Goal: Task Accomplishment & Management: Use online tool/utility

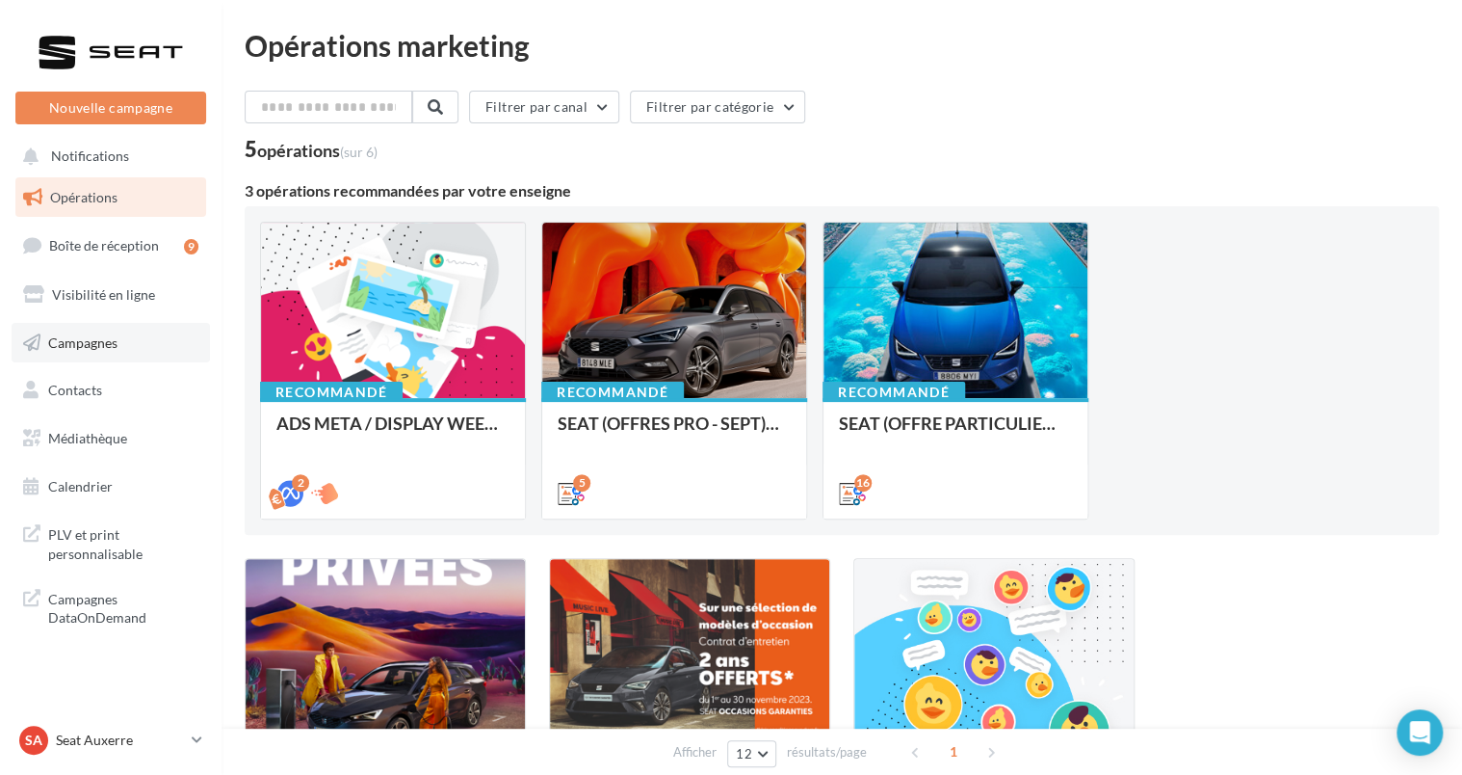
click at [81, 335] on span "Campagnes" at bounding box center [82, 341] width 69 height 16
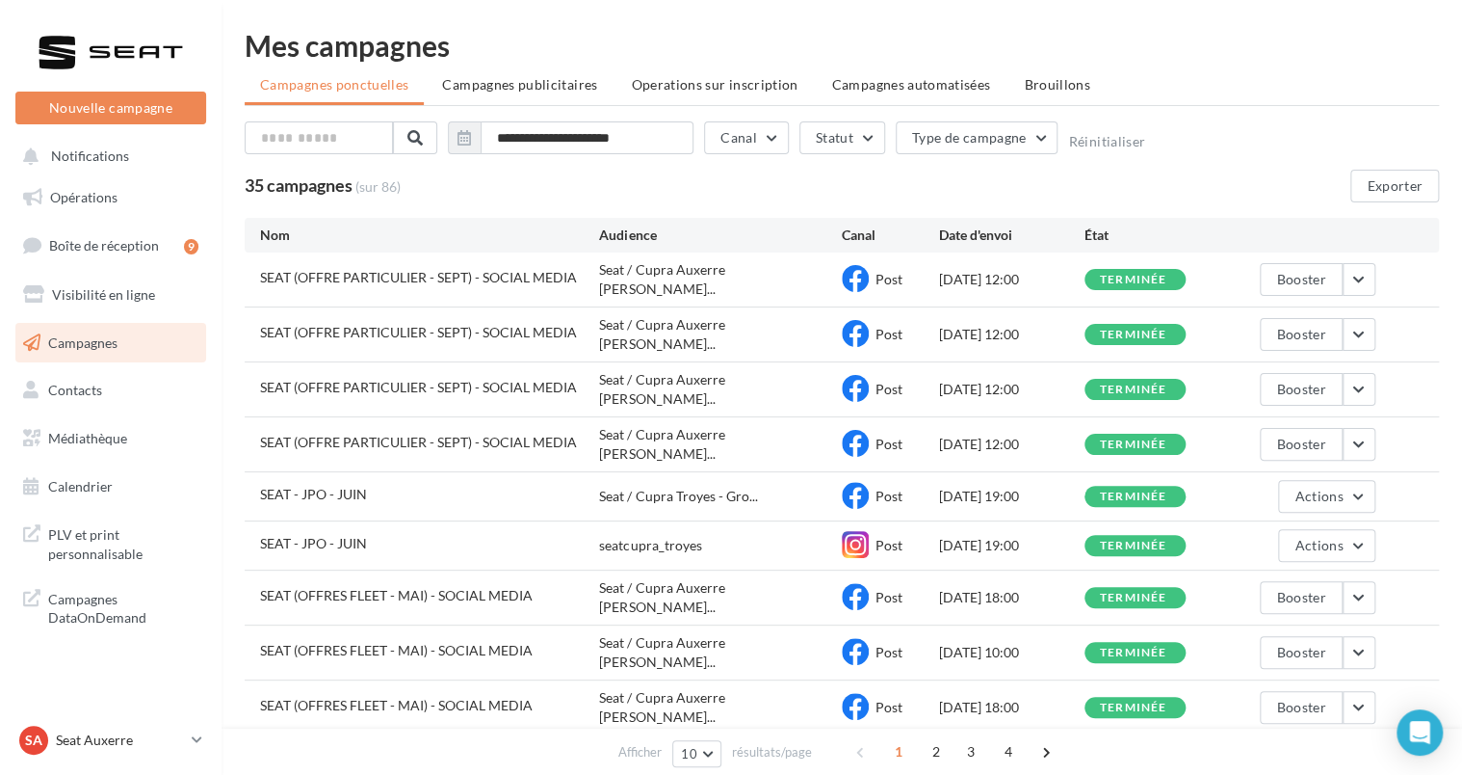
click at [945, 435] on div "04/09/2025 12:00" at bounding box center [1011, 444] width 145 height 19
click at [883, 435] on span "Post" at bounding box center [889, 443] width 27 height 16
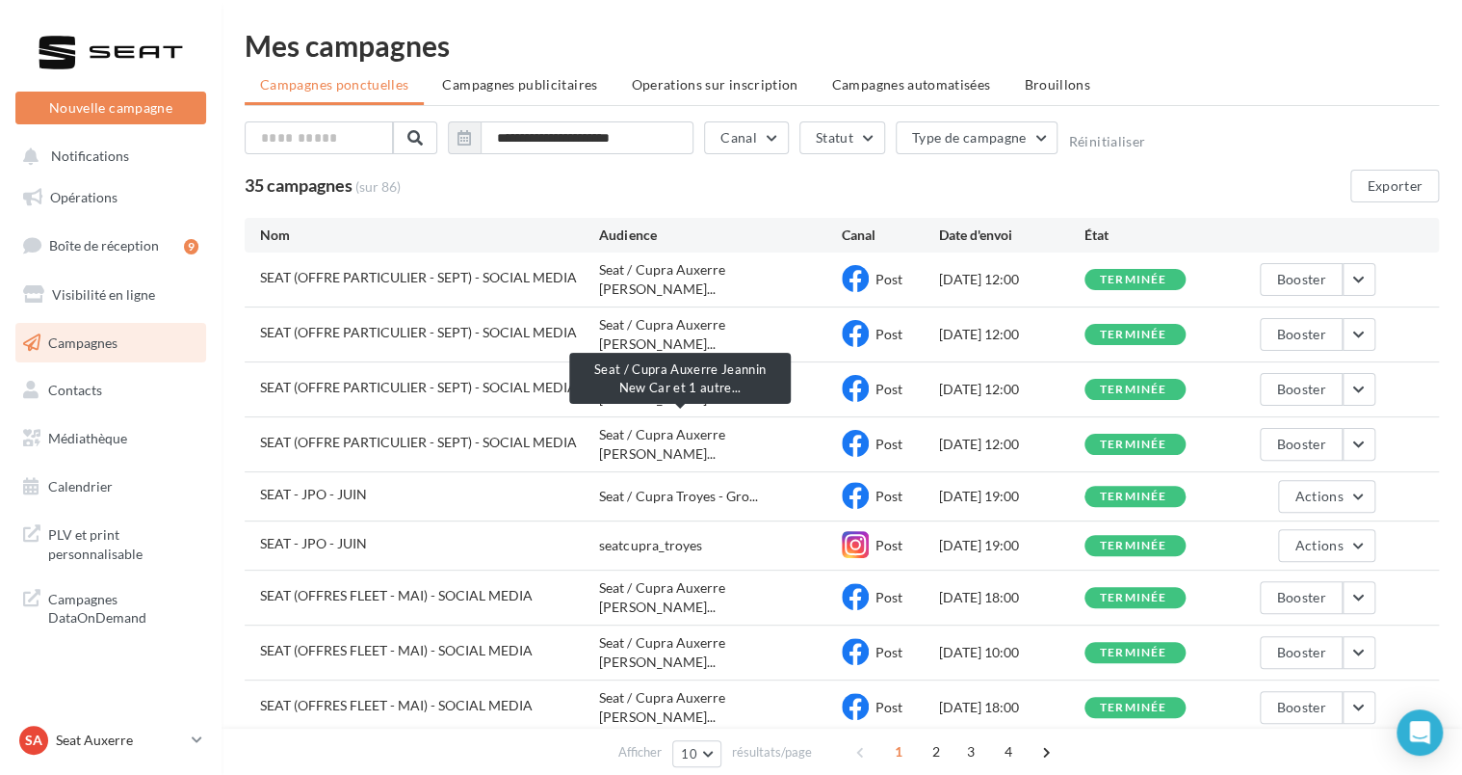
click at [705, 425] on span "Seat / Cupra Auxerre Jean..." at bounding box center [720, 444] width 243 height 39
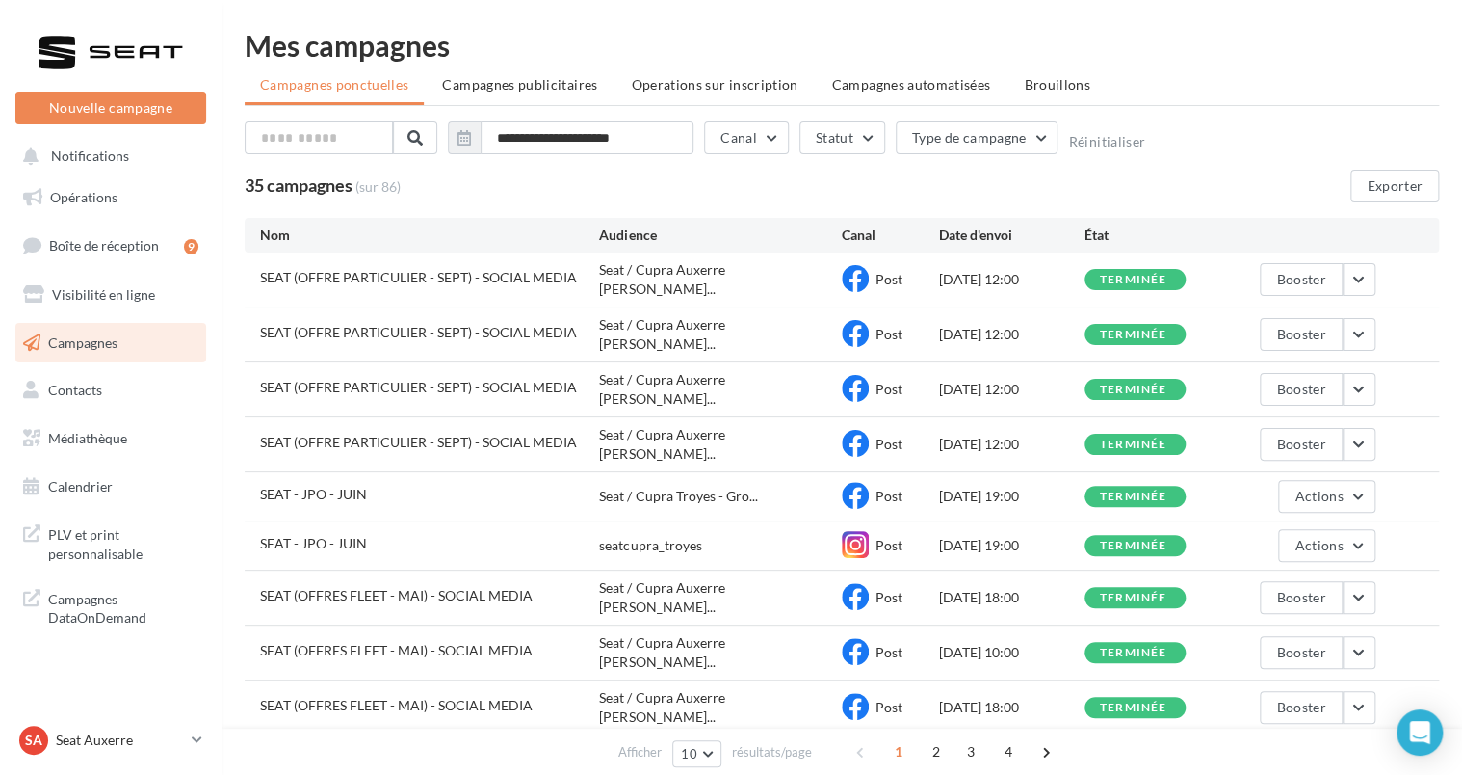
click at [525, 434] on span "SEAT (OFFRE PARTICULIER - SEPT) - SOCIAL MEDIA" at bounding box center [418, 442] width 317 height 16
click at [536, 81] on span "Campagnes publicitaires" at bounding box center [519, 84] width 155 height 16
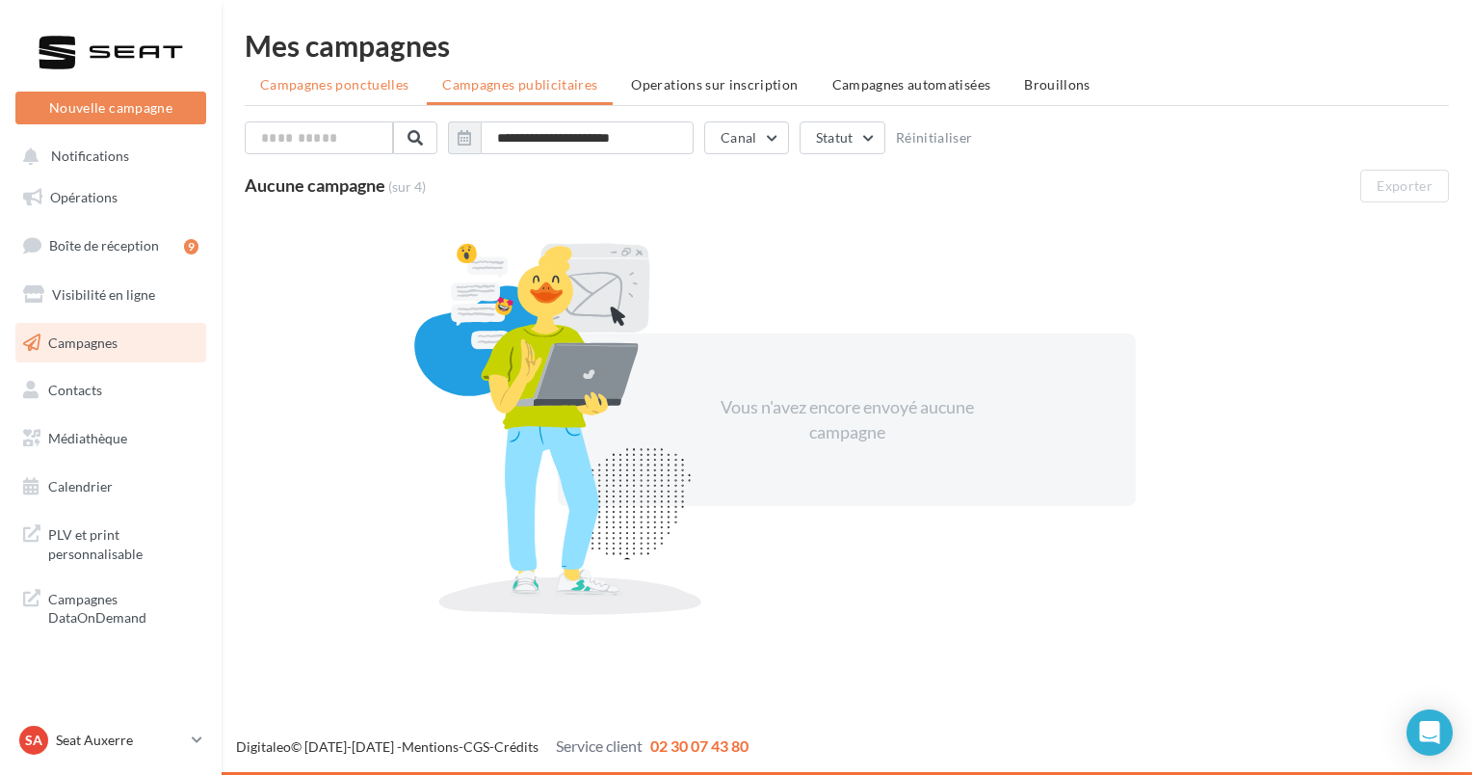
click at [319, 83] on span "Campagnes ponctuelles" at bounding box center [334, 84] width 148 height 16
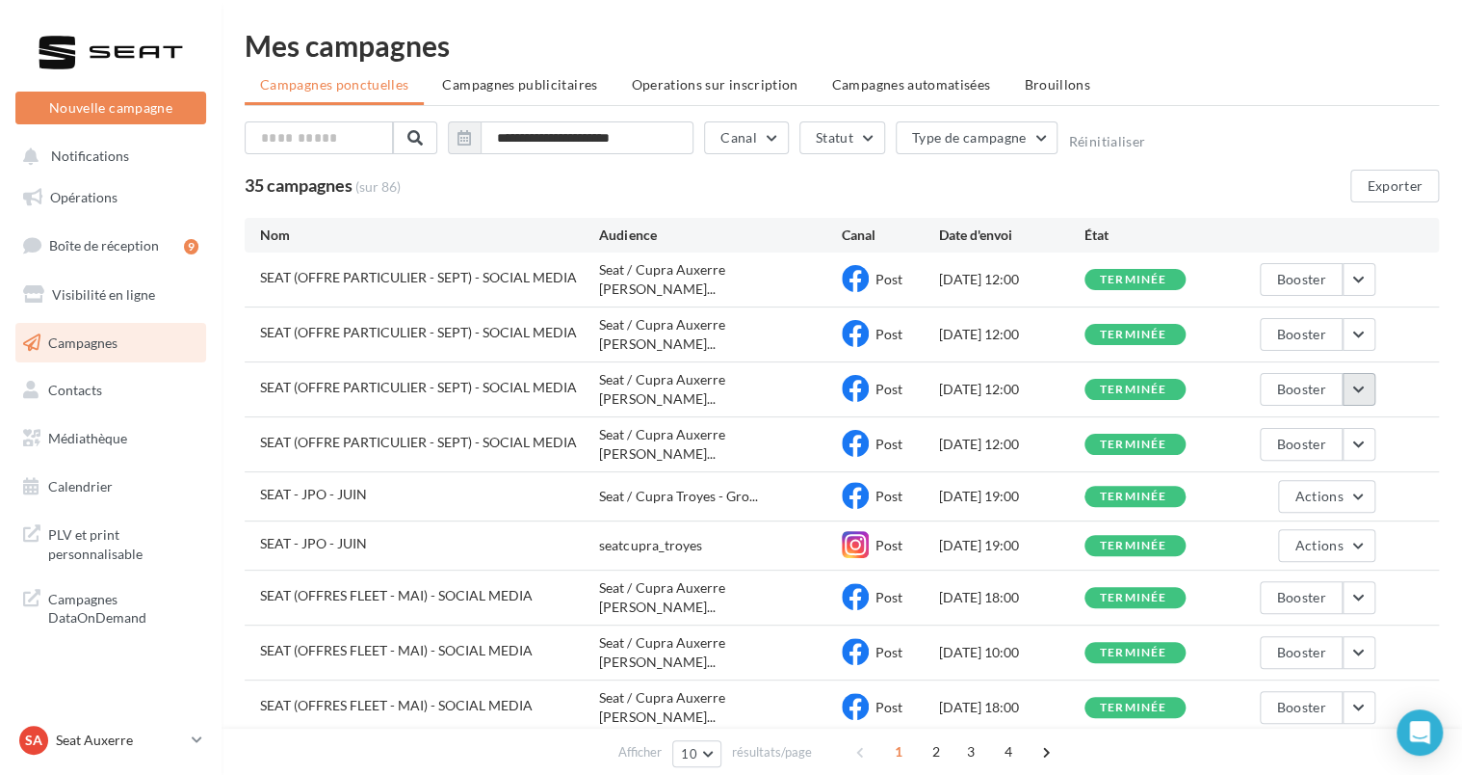
click at [1352, 385] on button "button" at bounding box center [1359, 389] width 33 height 33
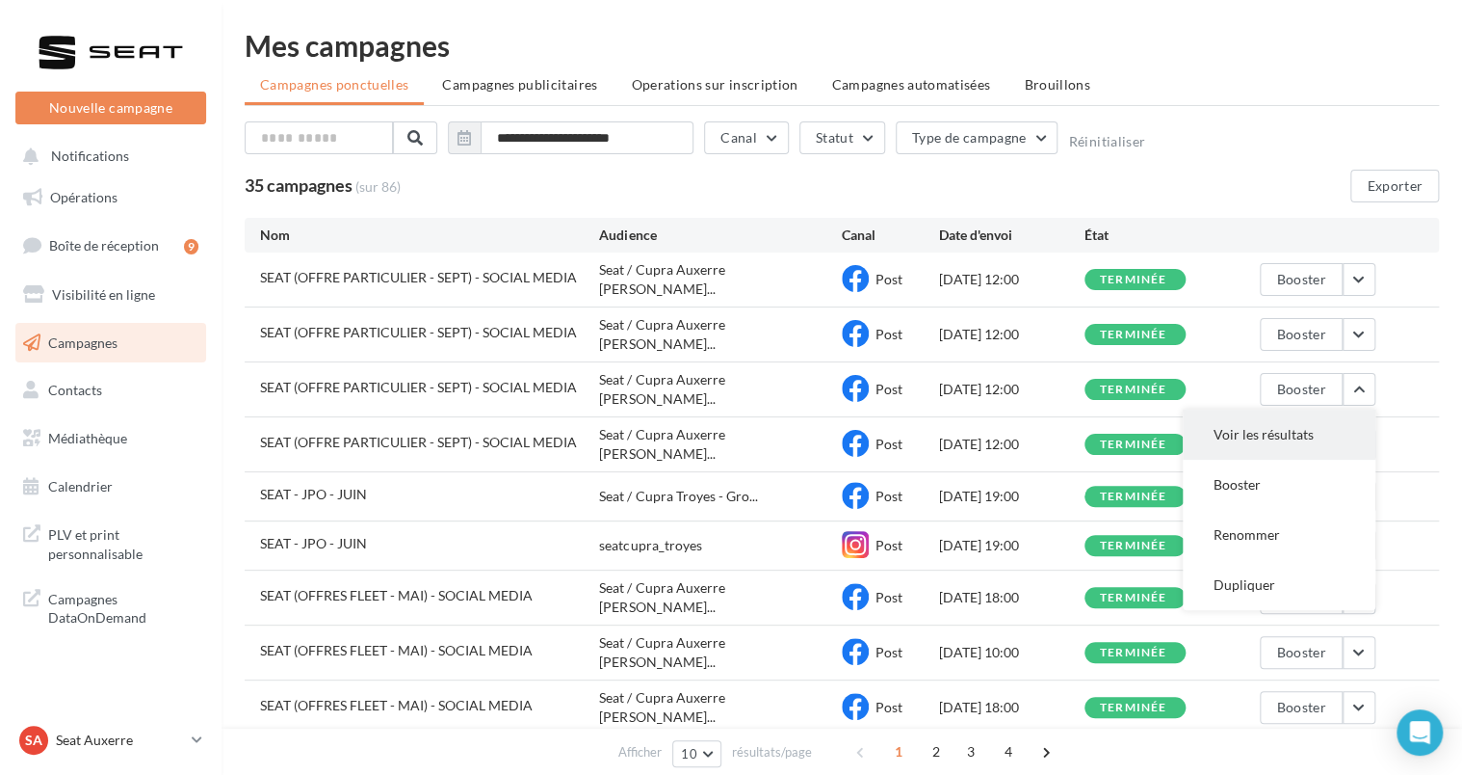
click at [1319, 418] on button "Voir les résultats" at bounding box center [1279, 434] width 193 height 50
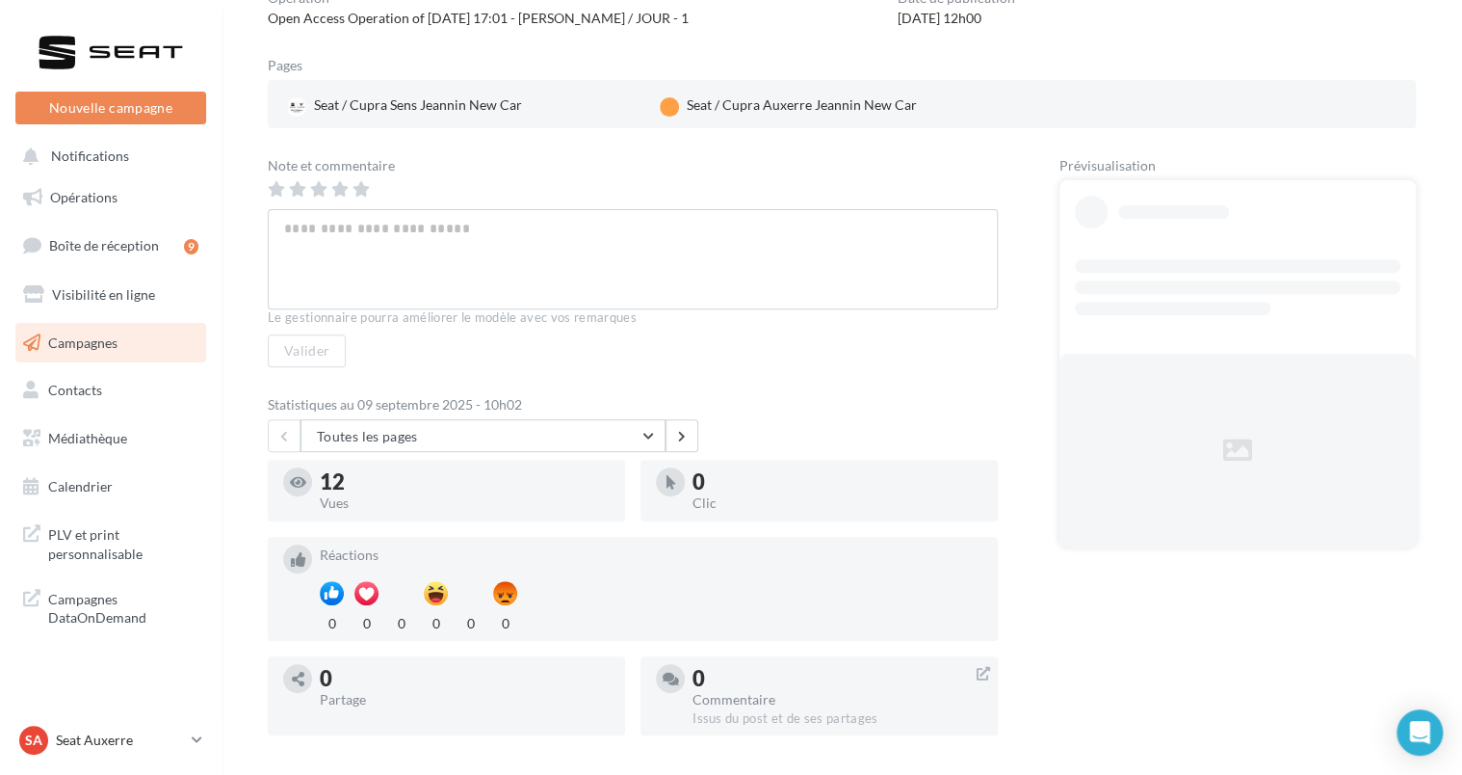
scroll to position [277, 0]
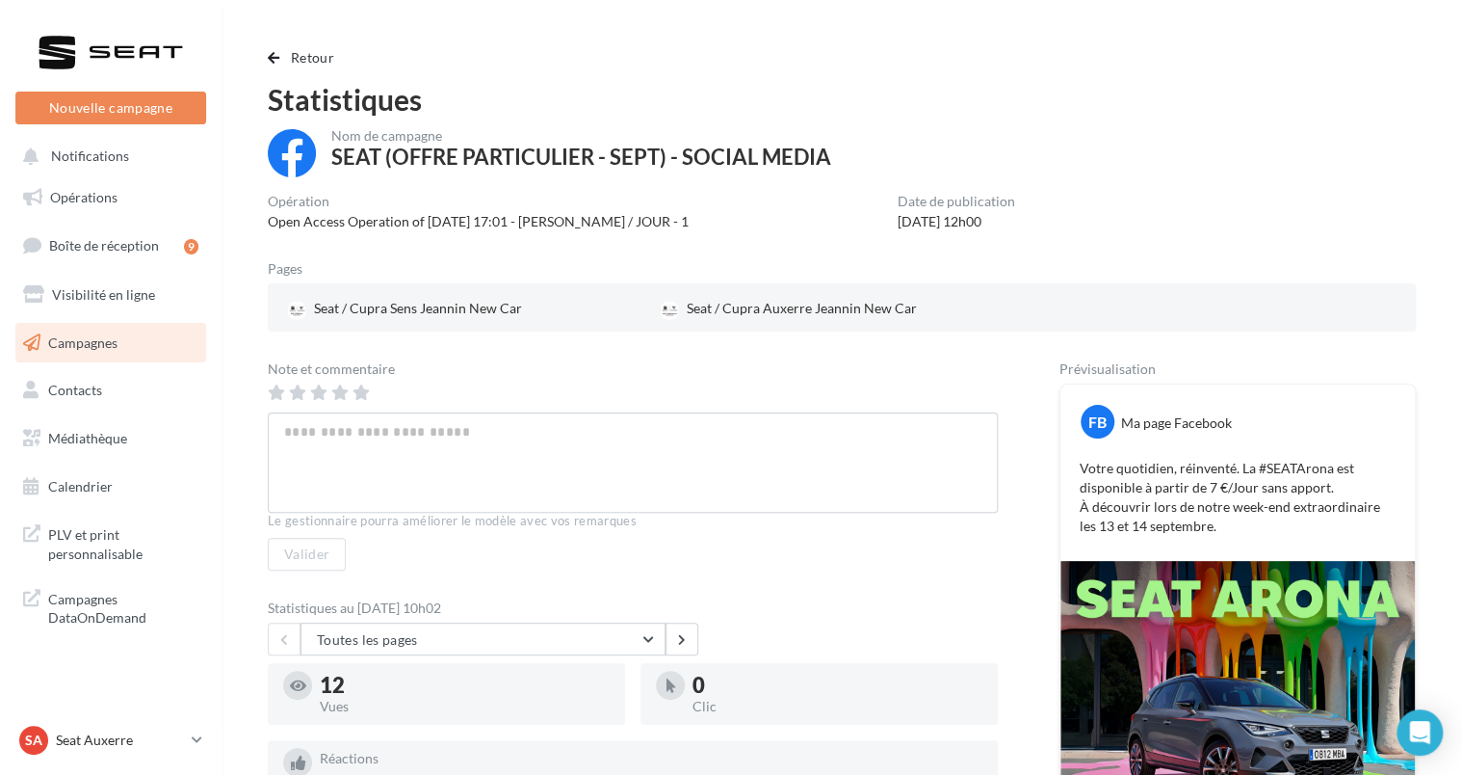
click at [282, 44] on div "Retour Statistiques Nom de campagne SEAT (OFFRE PARTICULIER - SEPT) - SOCIAL ME…" at bounding box center [842, 500] width 1241 height 938
click at [277, 54] on span "button" at bounding box center [274, 57] width 12 height 13
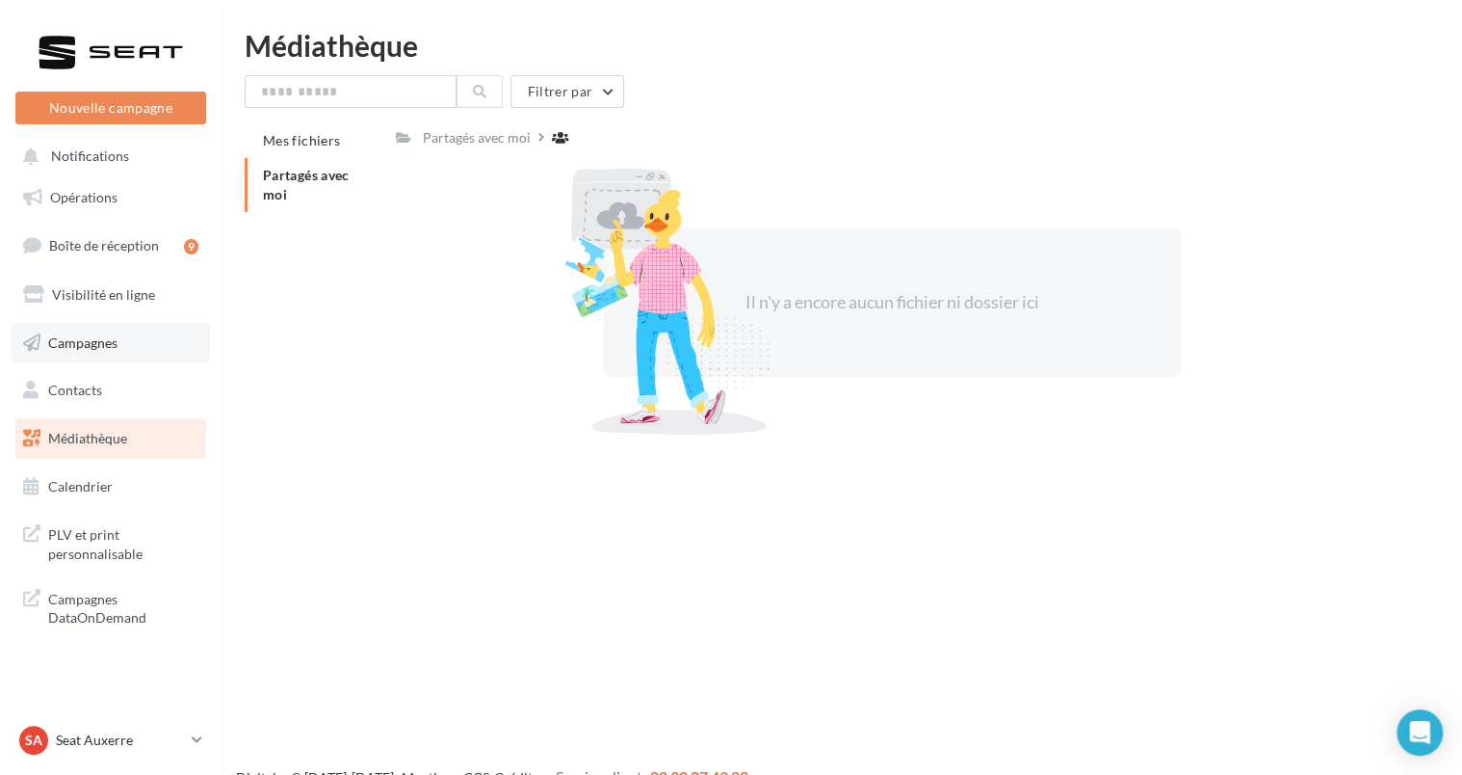
click at [100, 351] on link "Campagnes" at bounding box center [111, 343] width 198 height 40
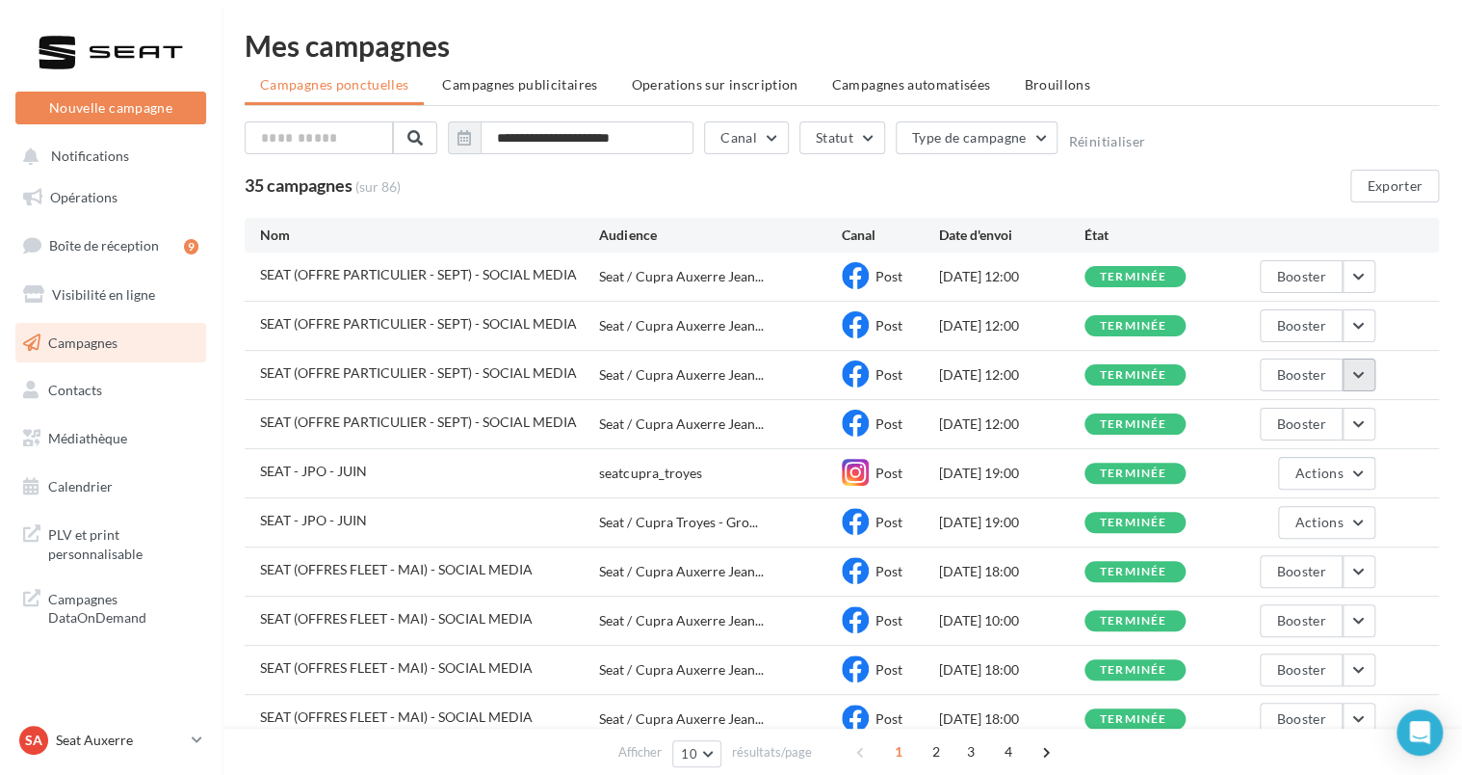
click at [1362, 375] on button "button" at bounding box center [1359, 374] width 33 height 33
click at [1323, 424] on button "Voir les résultats" at bounding box center [1279, 420] width 193 height 50
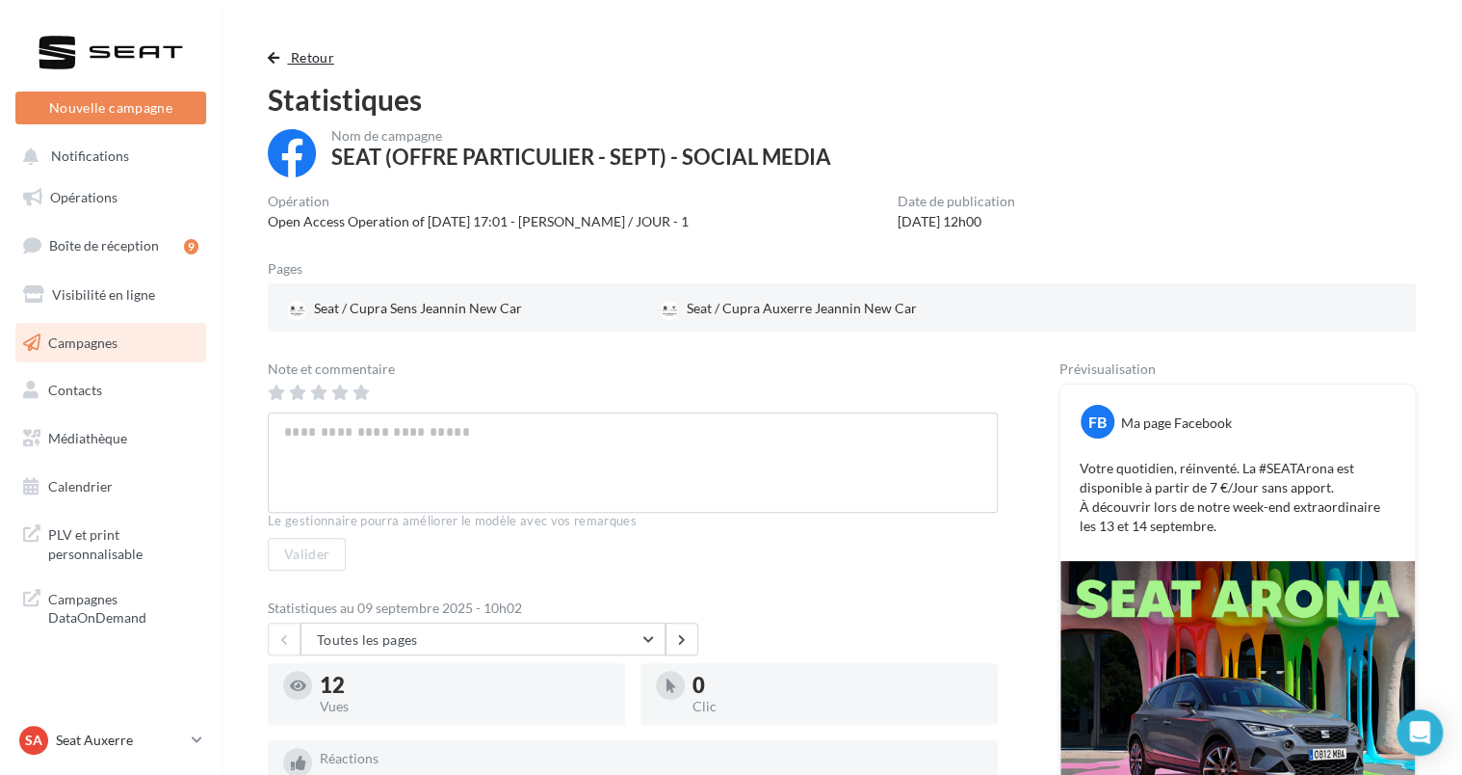
click at [281, 64] on button "Retour" at bounding box center [305, 57] width 74 height 23
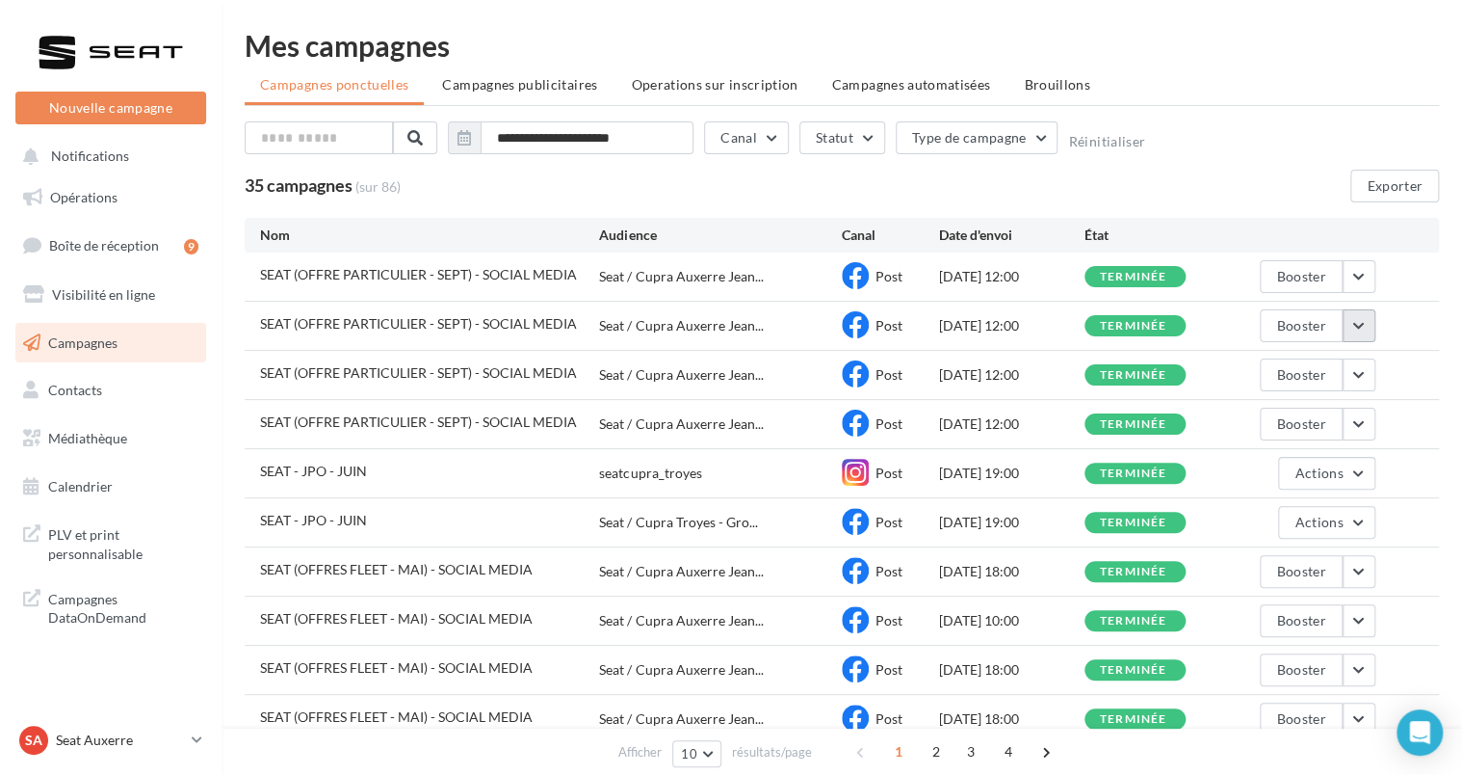
click at [1356, 317] on button "button" at bounding box center [1359, 325] width 33 height 33
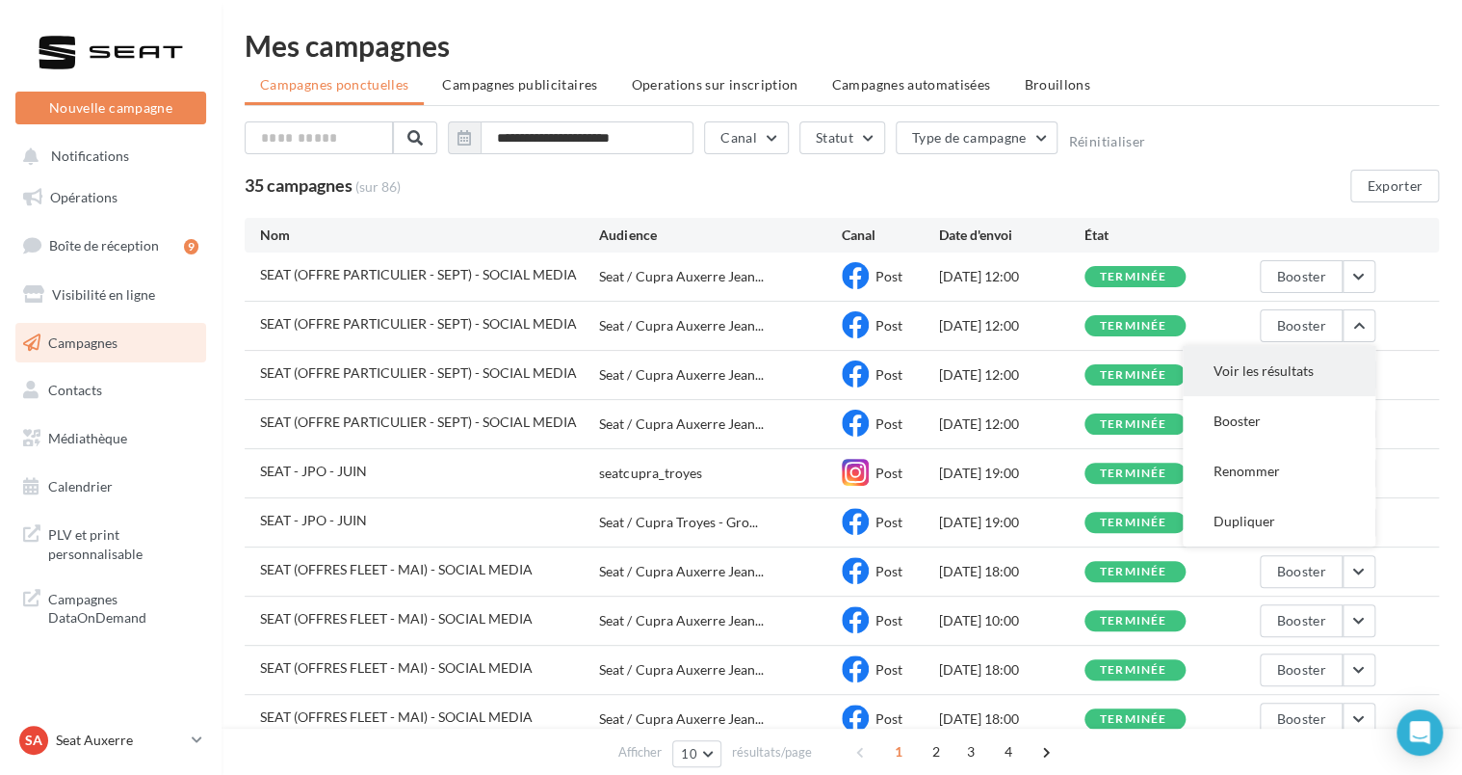
click at [1288, 355] on button "Voir les résultats" at bounding box center [1279, 371] width 193 height 50
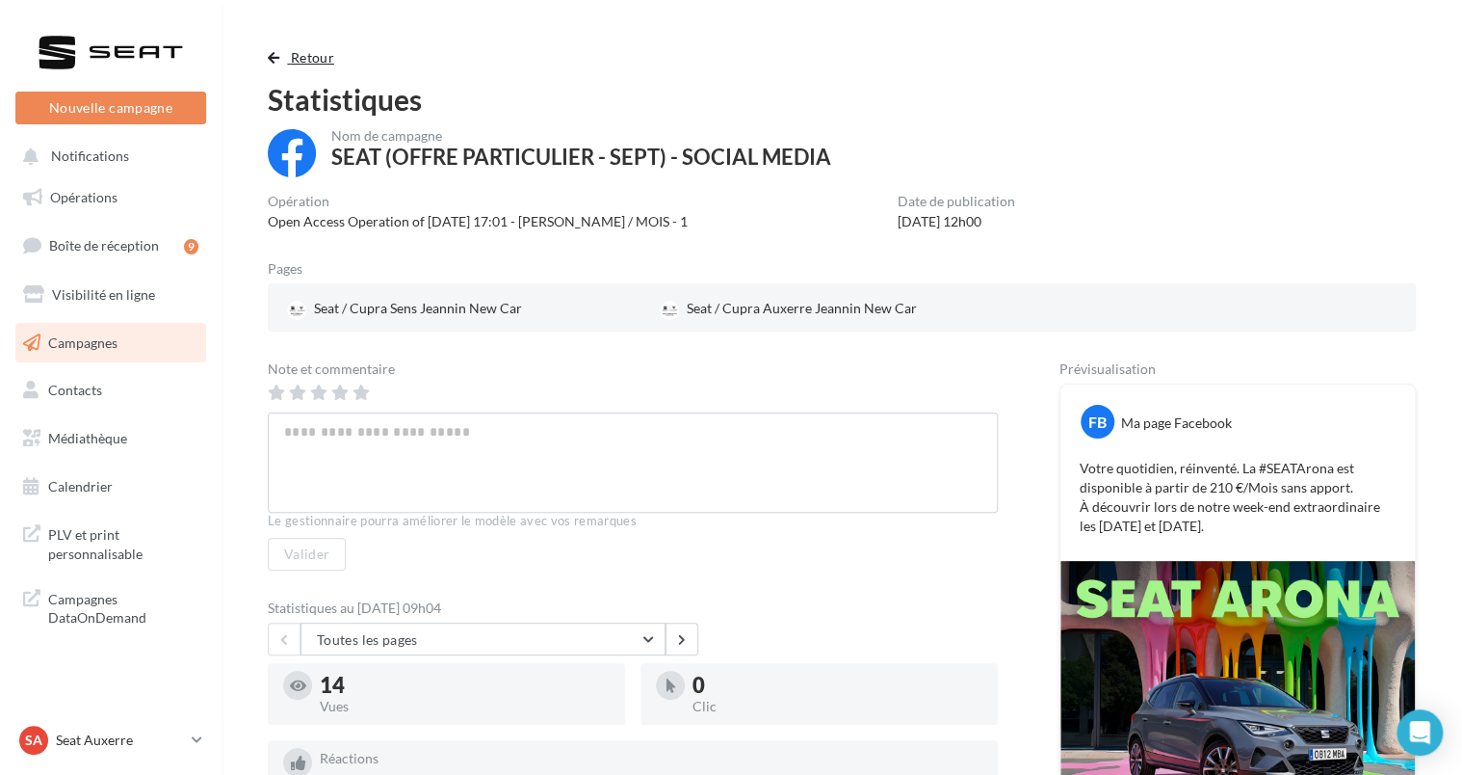
click at [310, 60] on span "Retour" at bounding box center [312, 57] width 43 height 16
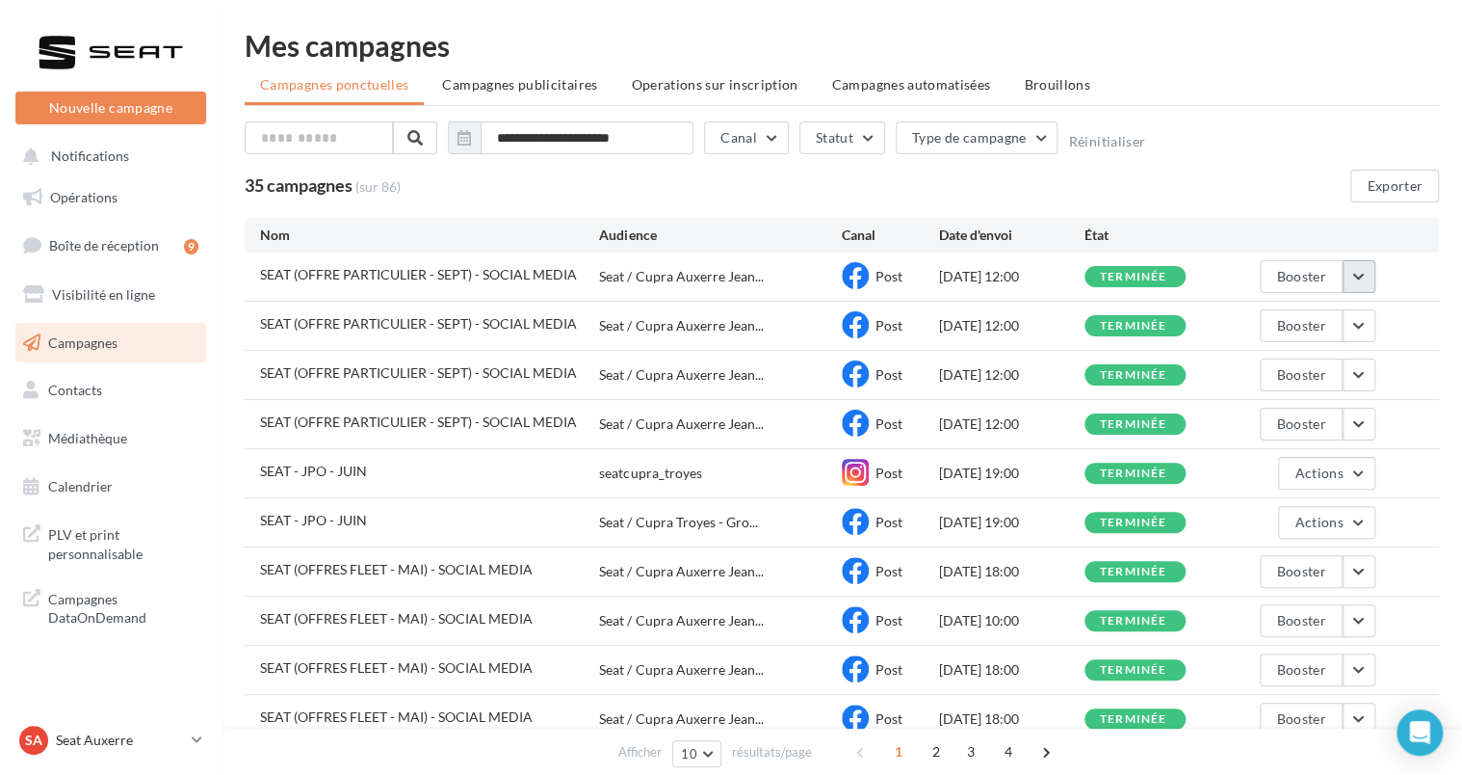
click at [1360, 282] on button "button" at bounding box center [1359, 276] width 33 height 33
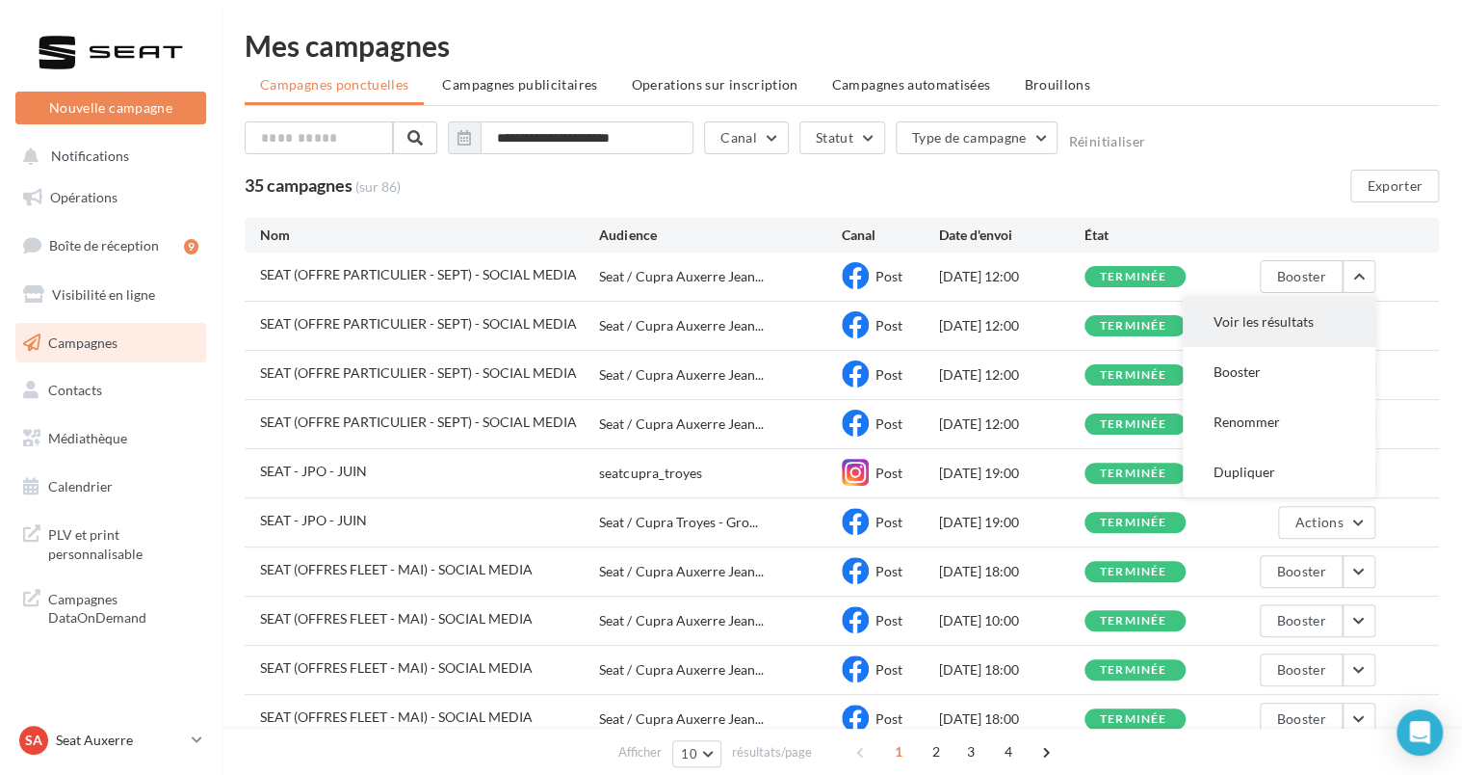
click at [1260, 308] on button "Voir les résultats" at bounding box center [1279, 322] width 193 height 50
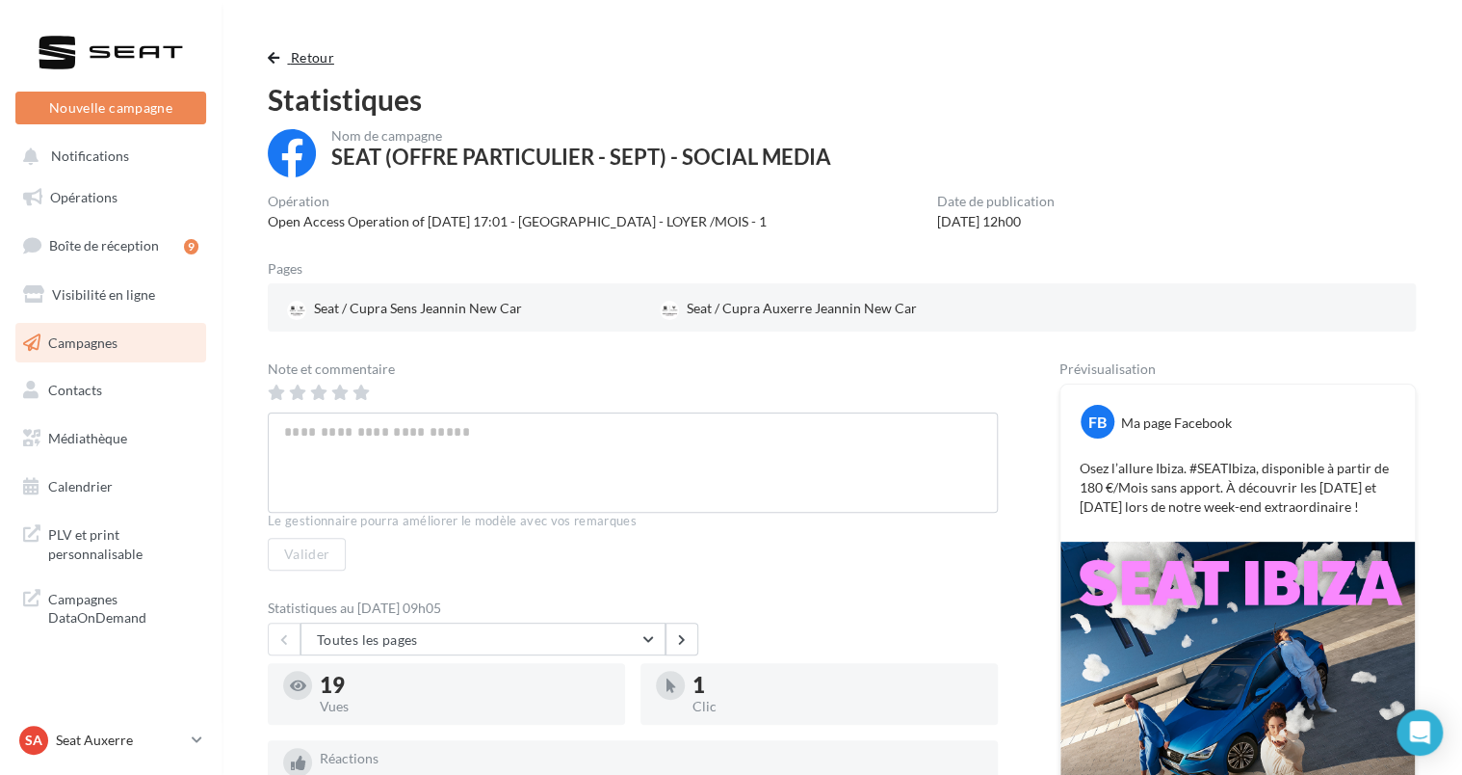
click at [294, 53] on span "Retour" at bounding box center [312, 57] width 43 height 16
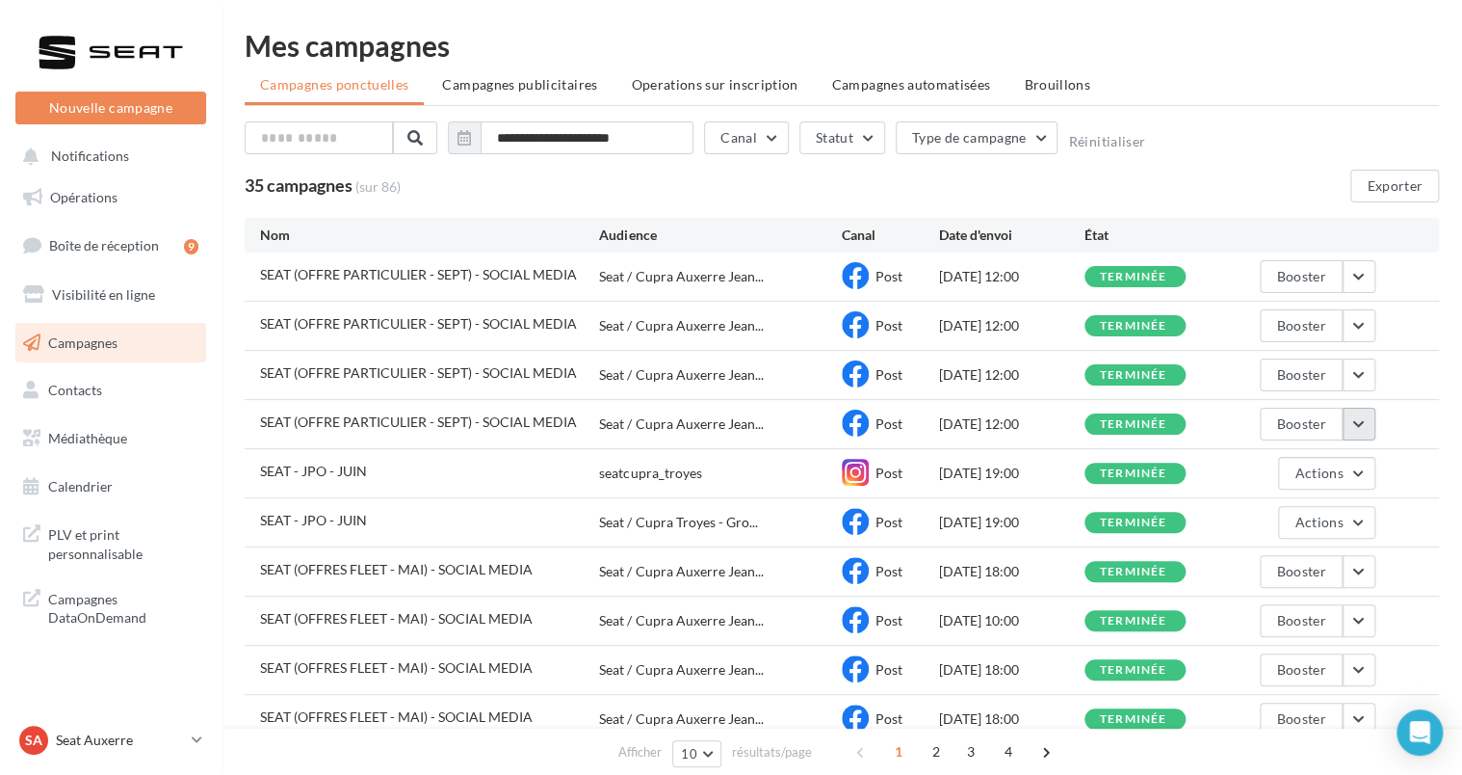
click at [1359, 421] on button "button" at bounding box center [1359, 424] width 33 height 33
click at [1339, 460] on button "Voir les résultats" at bounding box center [1279, 469] width 193 height 50
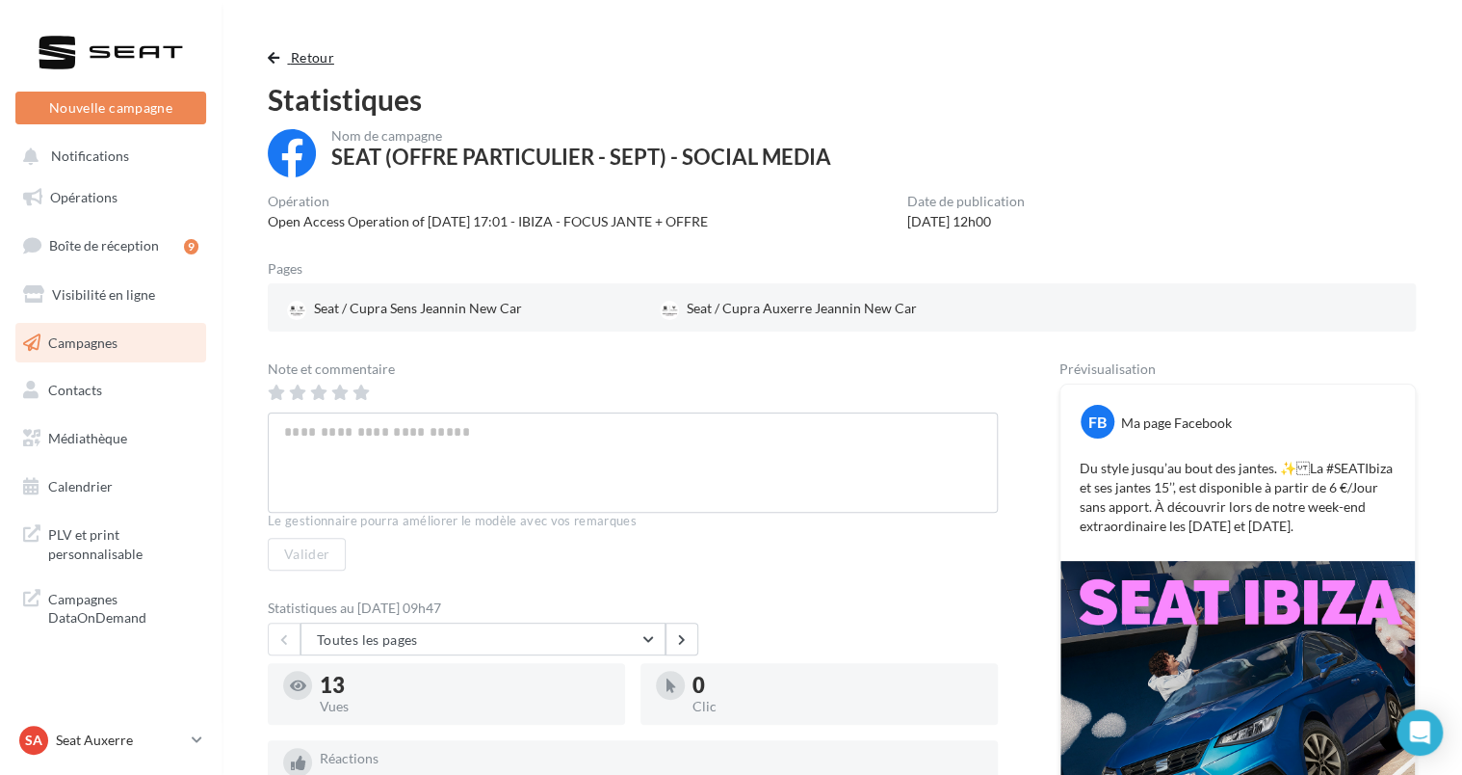
click at [273, 66] on button "Retour" at bounding box center [305, 57] width 74 height 23
